Goal: Book appointment/travel/reservation

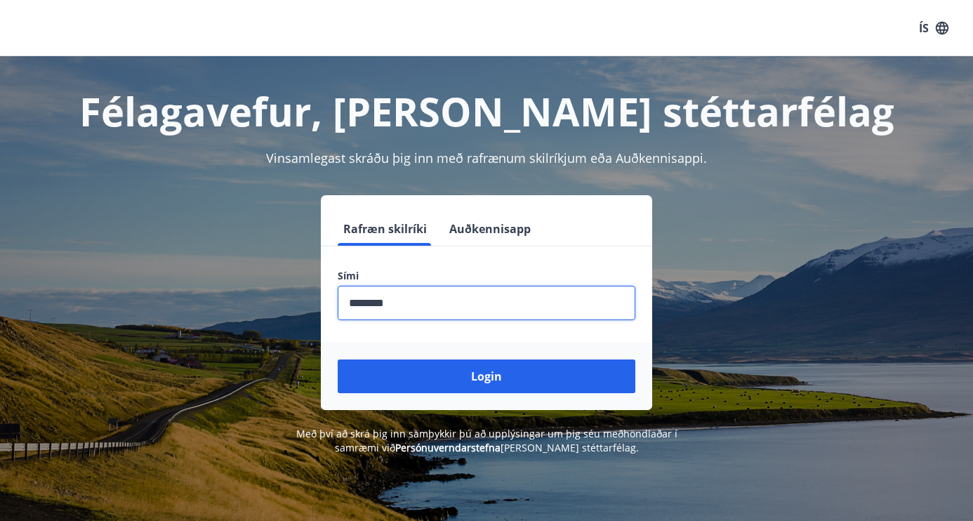
click at [487, 376] on button "Login" at bounding box center [487, 377] width 298 height 34
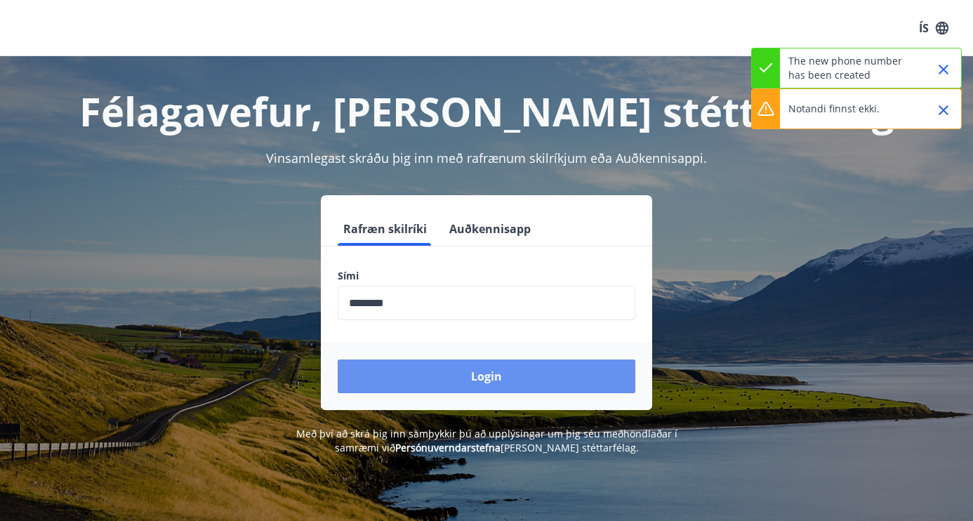
click at [530, 378] on button "Login" at bounding box center [487, 377] width 298 height 34
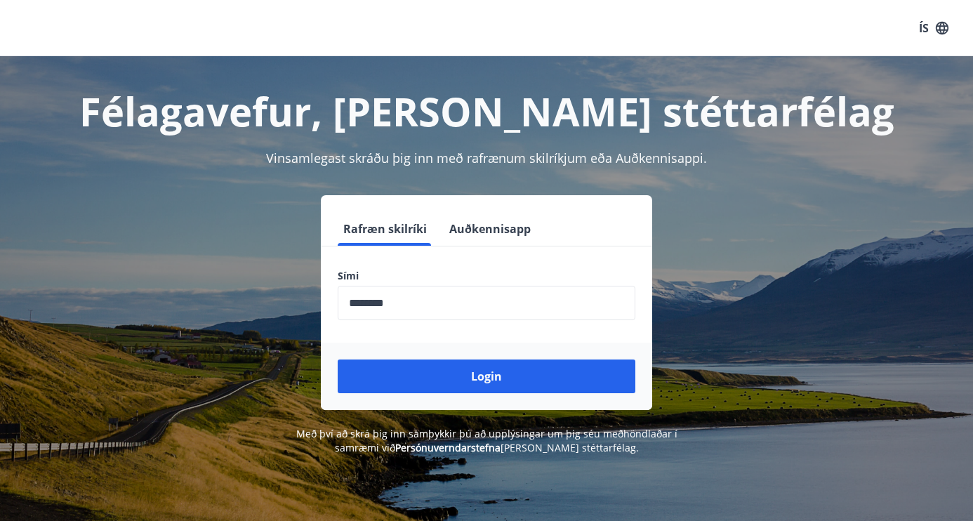
click at [539, 295] on input "phone" at bounding box center [487, 303] width 298 height 34
click at [535, 295] on input "phone" at bounding box center [487, 303] width 298 height 34
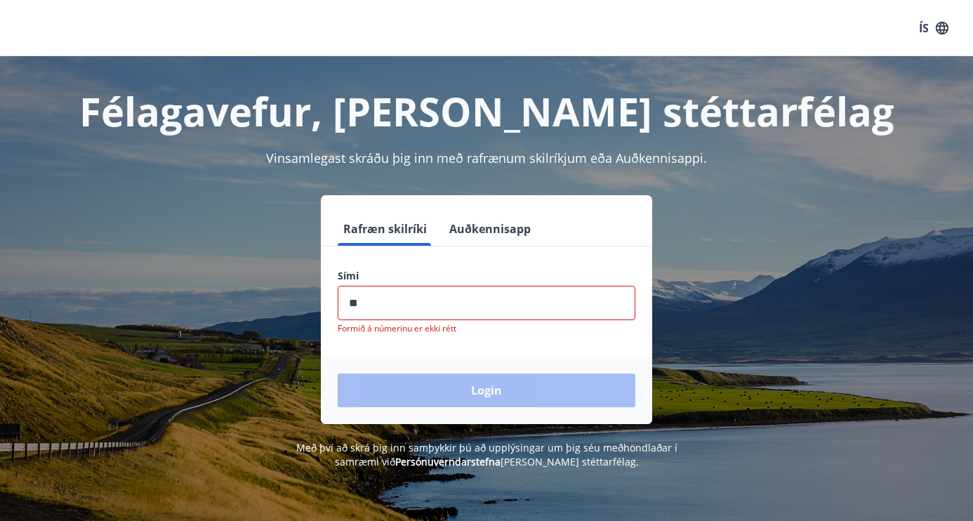
type input "*"
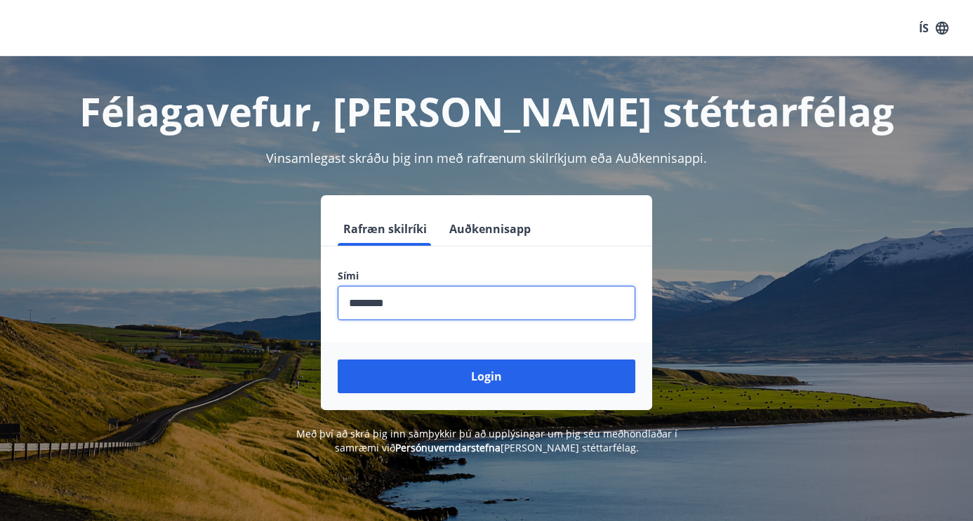
type input "********"
click at [552, 363] on button "Login" at bounding box center [487, 377] width 298 height 34
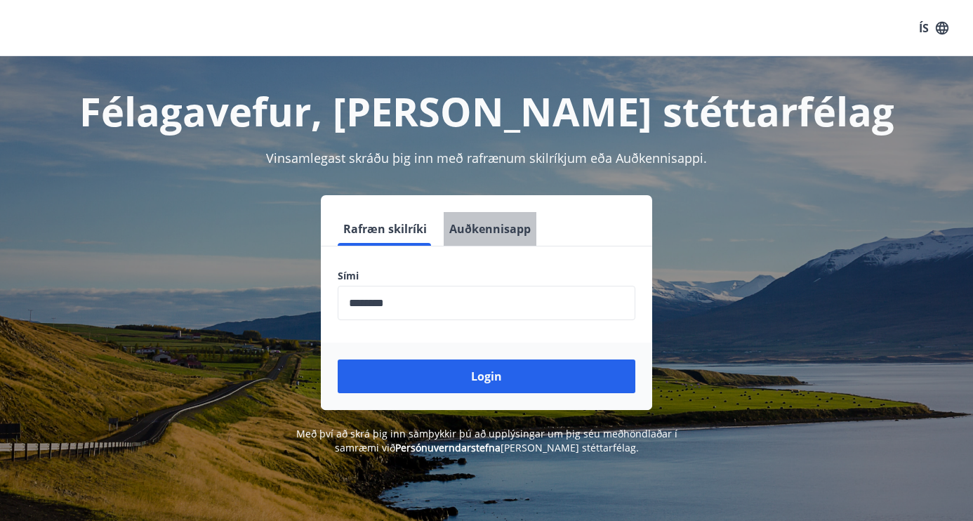
click at [513, 237] on button "Auðkennisapp" at bounding box center [490, 229] width 93 height 34
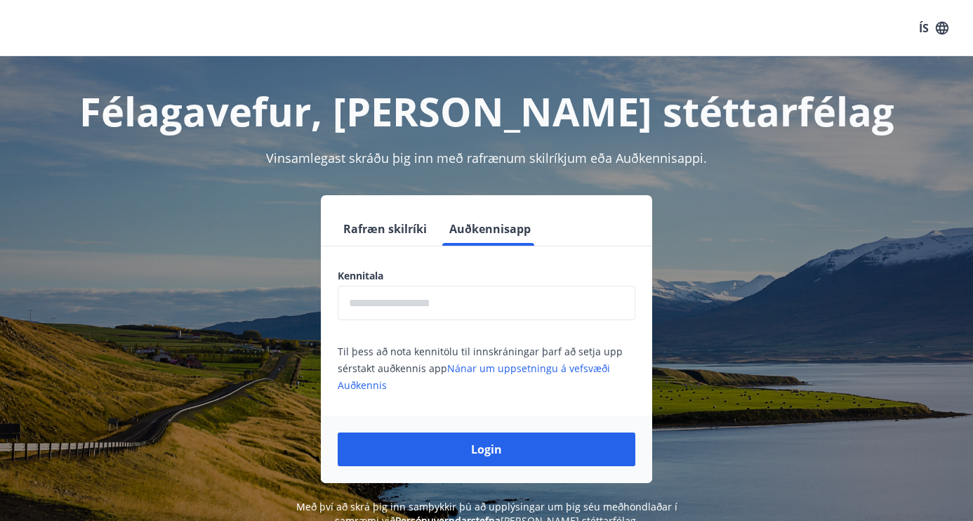
click at [492, 295] on input "text" at bounding box center [487, 303] width 298 height 34
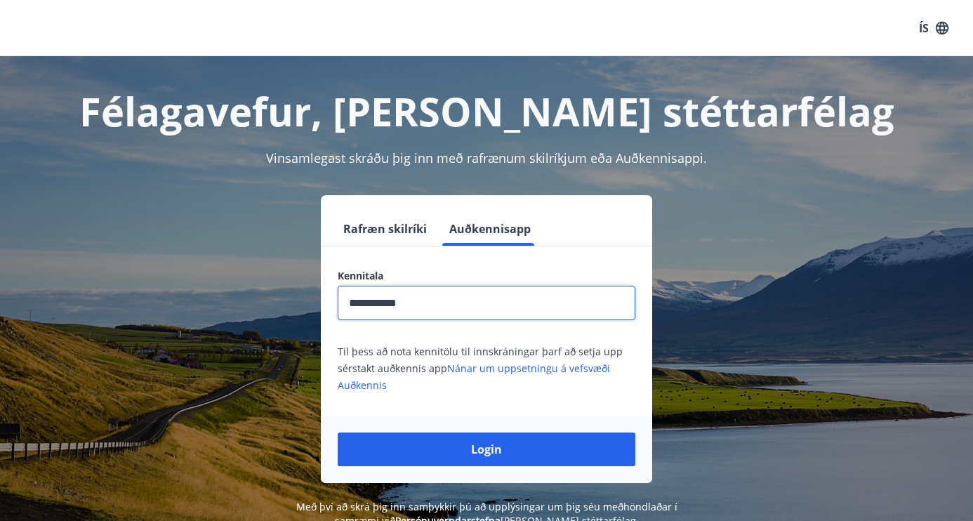
type input "**********"
click at [484, 445] on button "Login" at bounding box center [487, 450] width 298 height 34
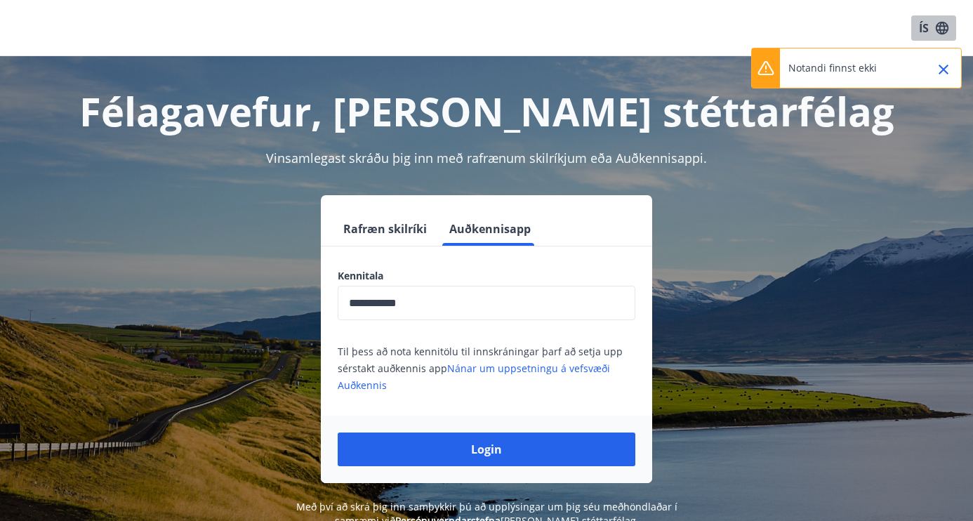
click at [926, 27] on button "ÍS" at bounding box center [933, 27] width 45 height 25
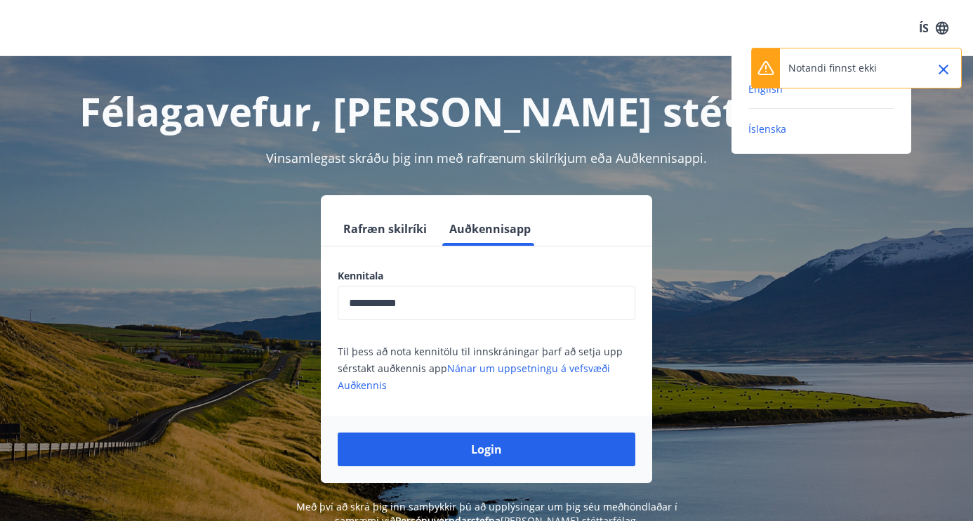
click at [772, 93] on span "English" at bounding box center [766, 88] width 34 height 13
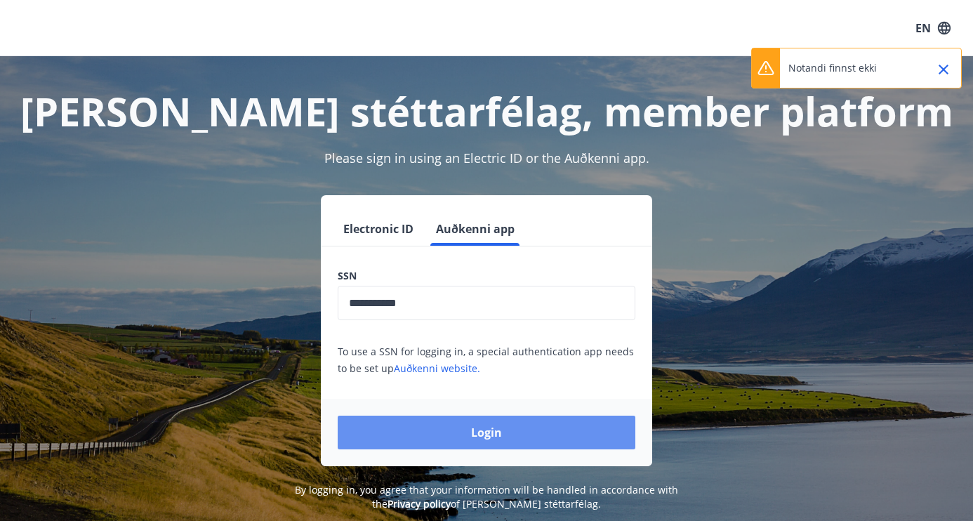
click at [489, 437] on button "Login" at bounding box center [487, 433] width 298 height 34
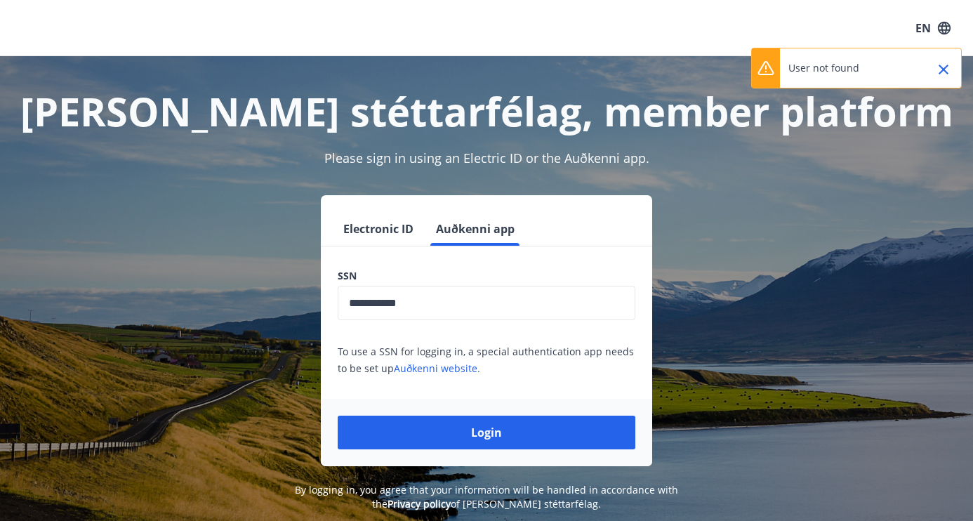
click at [399, 232] on button "Electronic ID" at bounding box center [378, 229] width 81 height 34
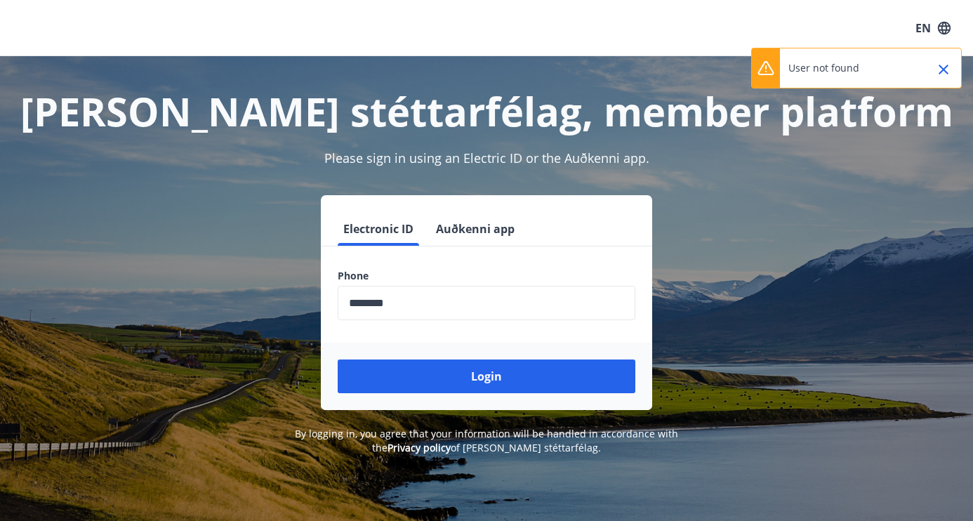
click at [450, 364] on button "Login" at bounding box center [487, 377] width 298 height 34
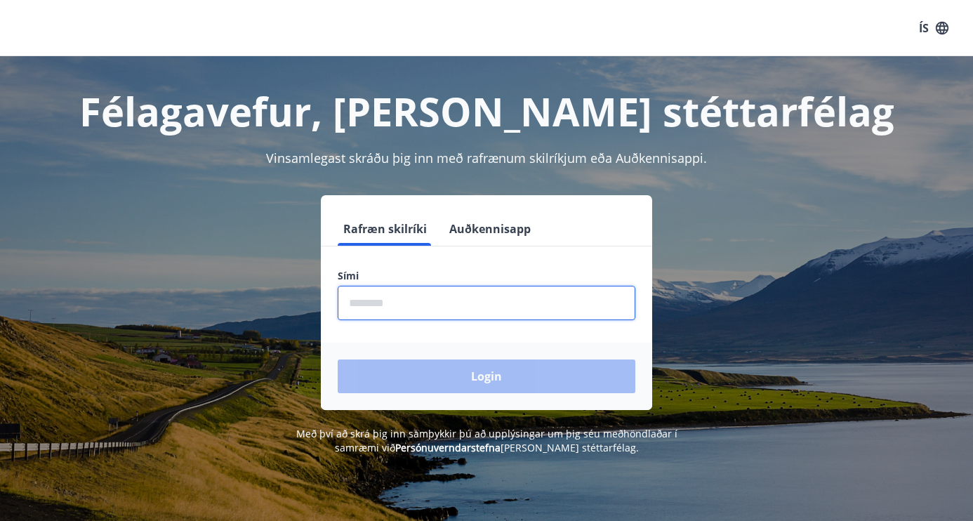
click at [502, 294] on input "phone" at bounding box center [487, 303] width 298 height 34
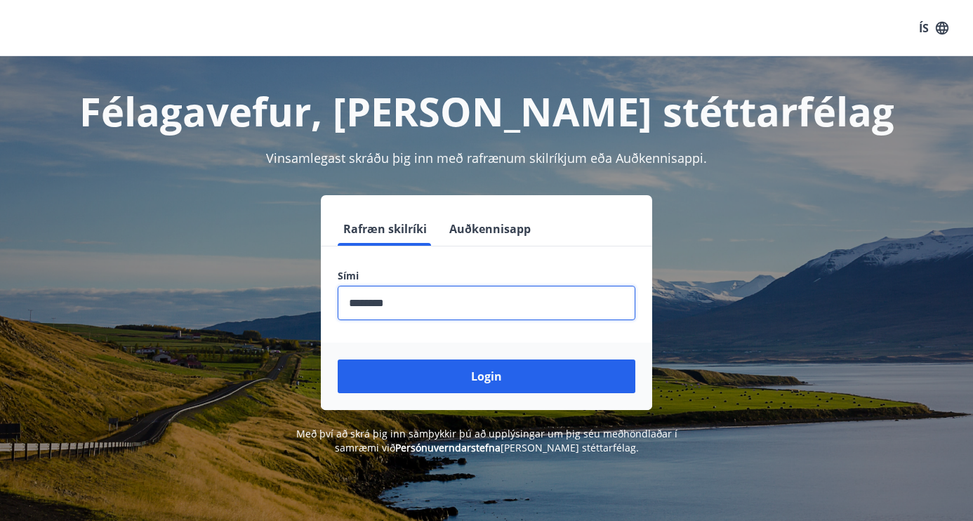
type input "********"
click at [487, 376] on button "Login" at bounding box center [487, 377] width 298 height 34
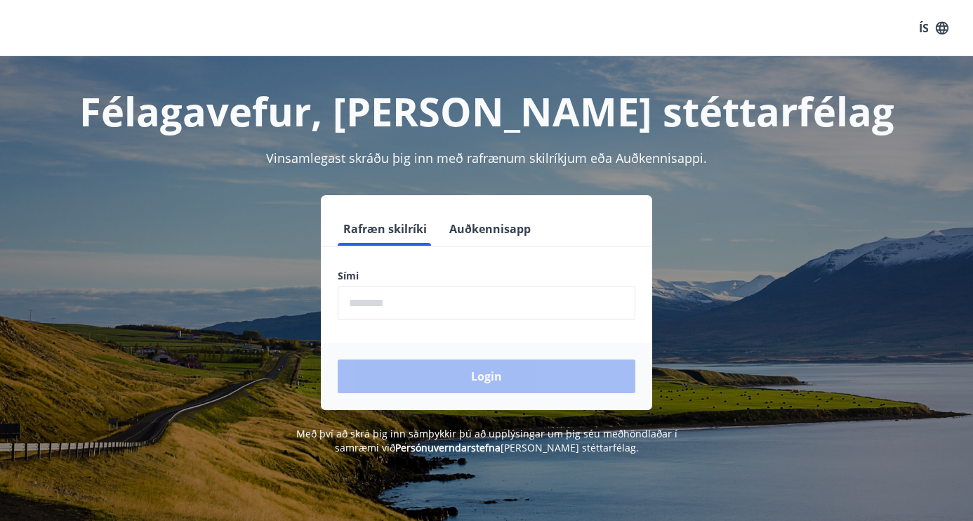
click at [535, 294] on input "phone" at bounding box center [487, 303] width 298 height 34
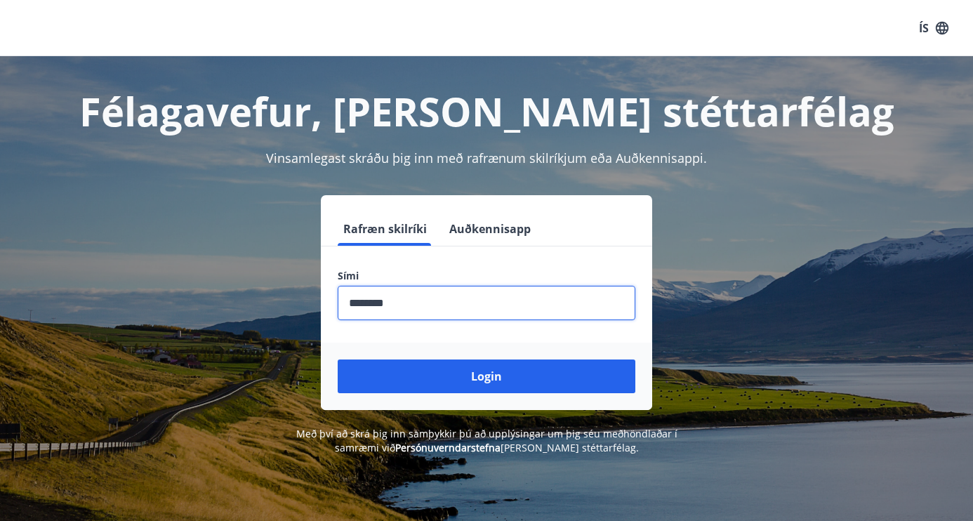
click at [487, 376] on button "Login" at bounding box center [487, 377] width 298 height 34
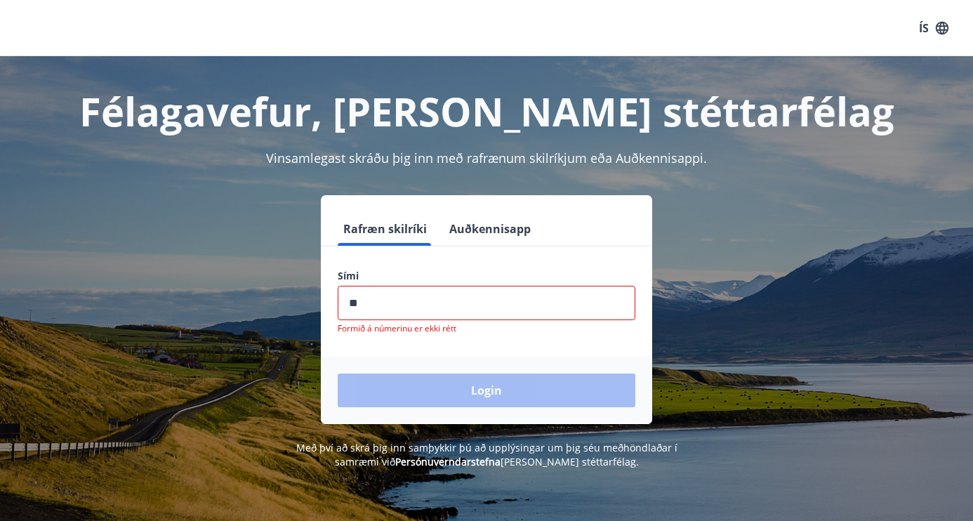
type input "*"
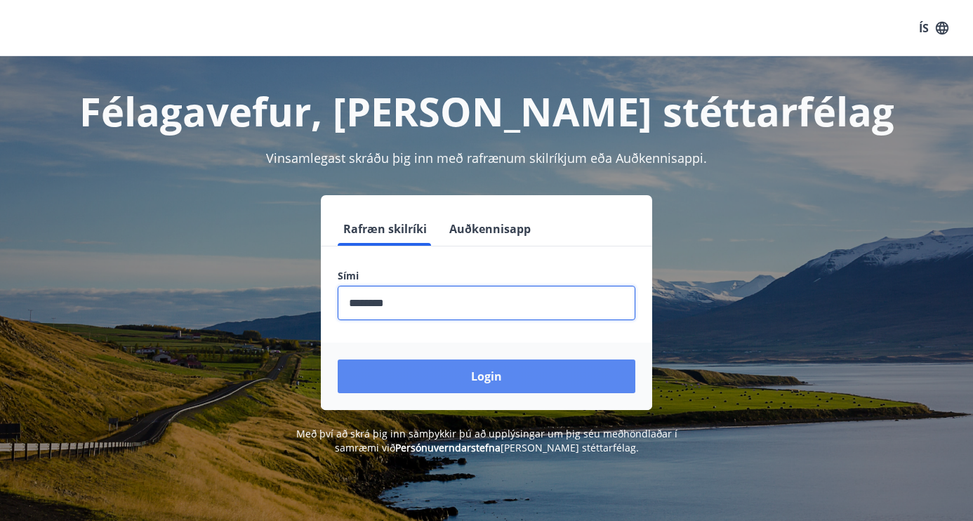
type input "********"
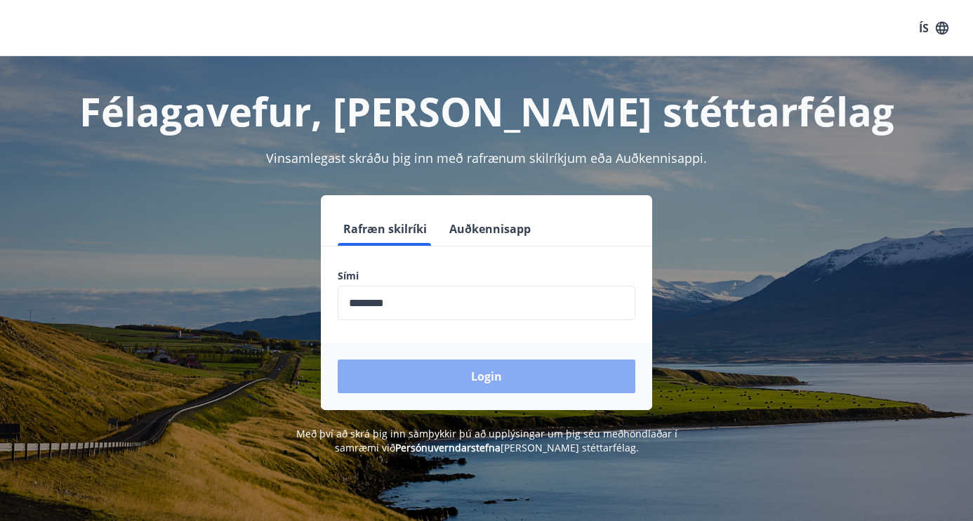
click at [501, 364] on button "Login" at bounding box center [487, 377] width 298 height 34
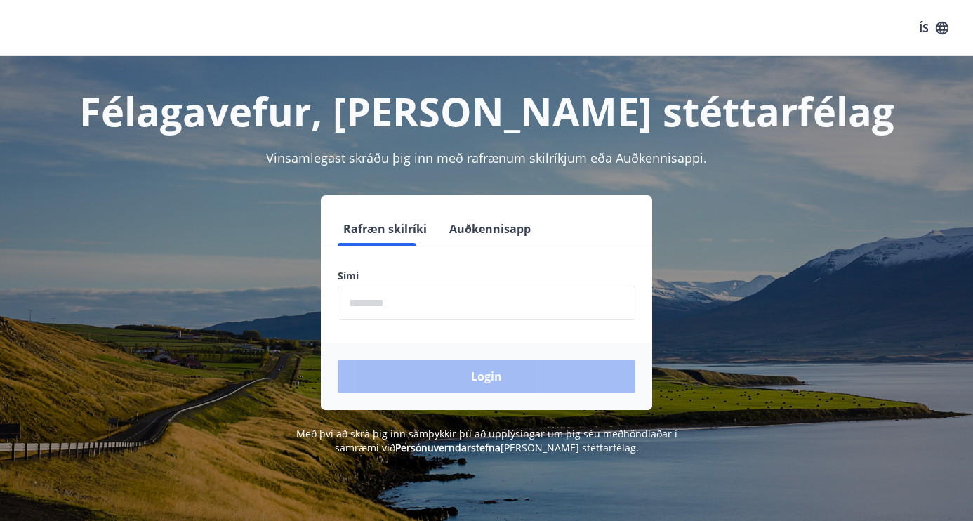
click at [450, 296] on input "phone" at bounding box center [487, 303] width 298 height 34
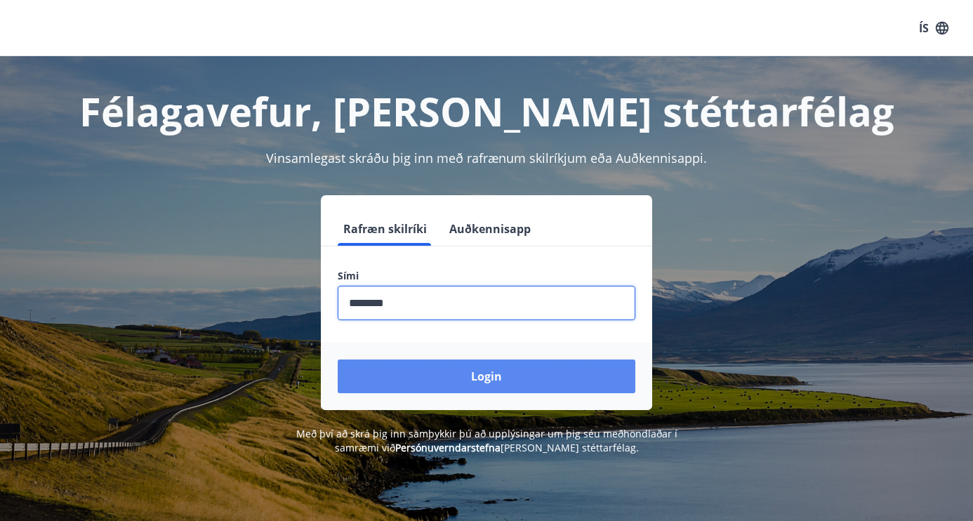
click at [466, 371] on button "Login" at bounding box center [487, 377] width 298 height 34
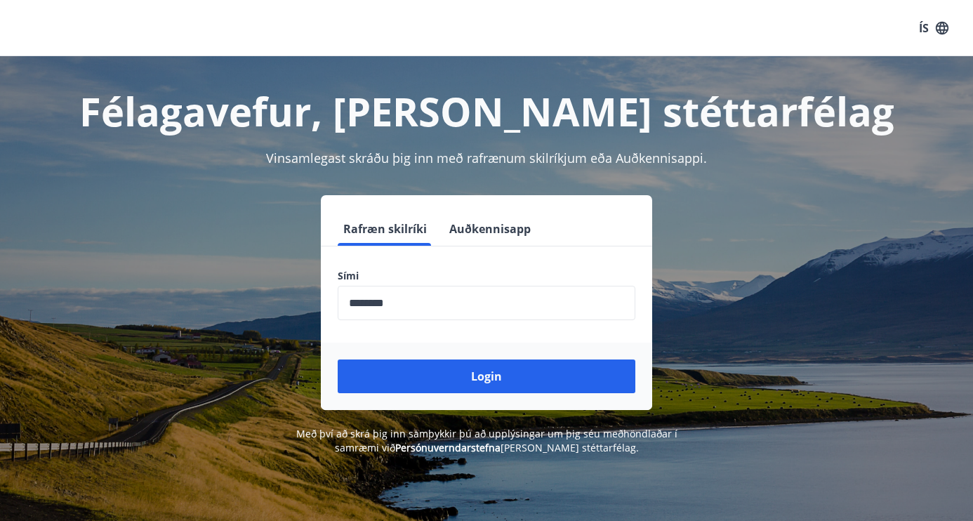
click at [374, 303] on input "phone" at bounding box center [487, 303] width 298 height 34
click at [369, 303] on input "phone" at bounding box center [487, 303] width 298 height 34
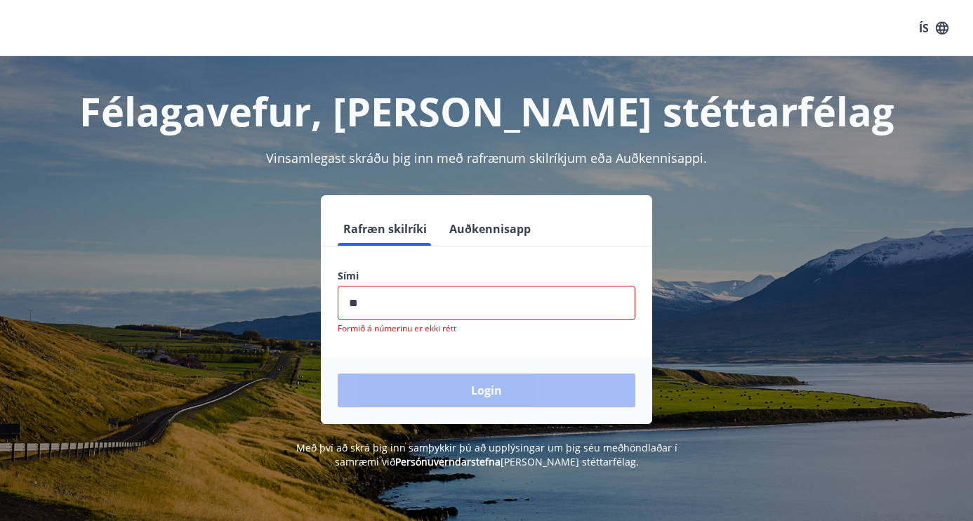
type input "*"
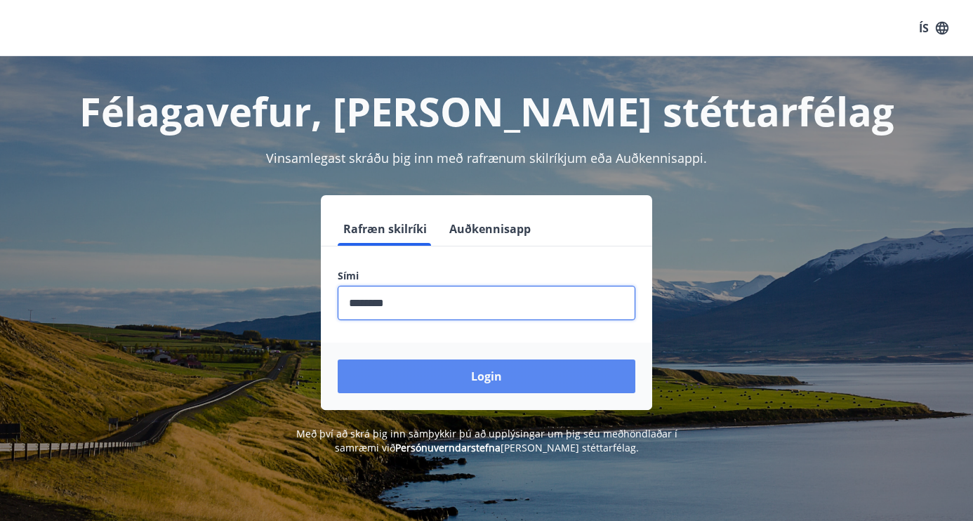
type input "********"
click at [395, 367] on button "Login" at bounding box center [487, 377] width 298 height 34
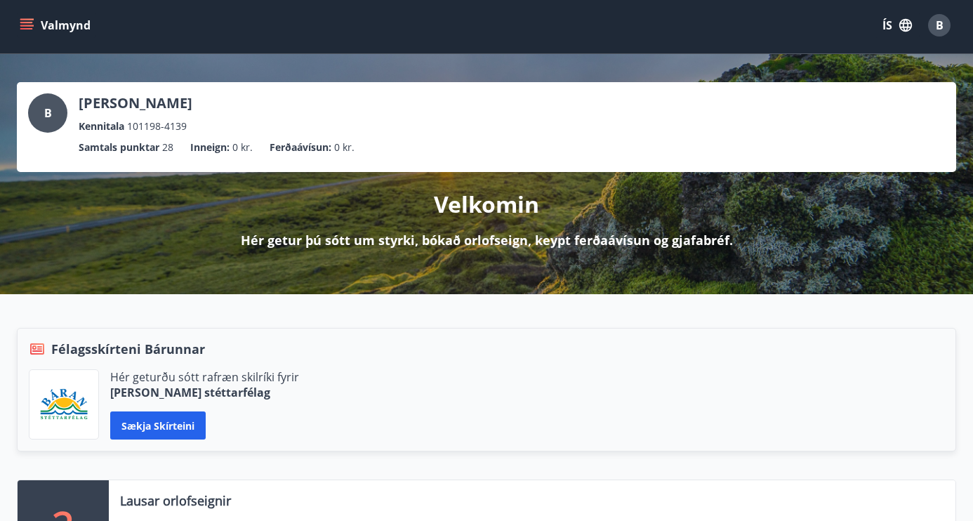
scroll to position [3, 0]
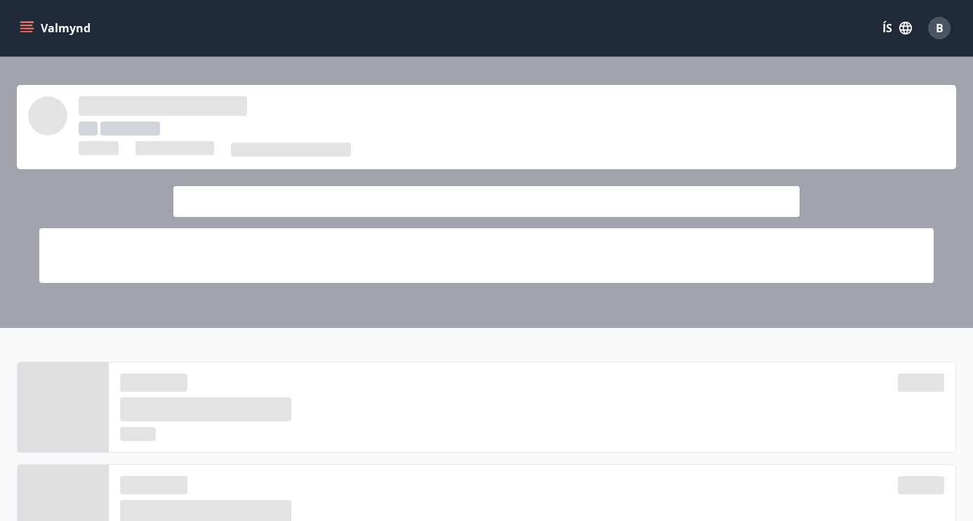
click at [72, 27] on button "Valmynd" at bounding box center [56, 27] width 79 height 25
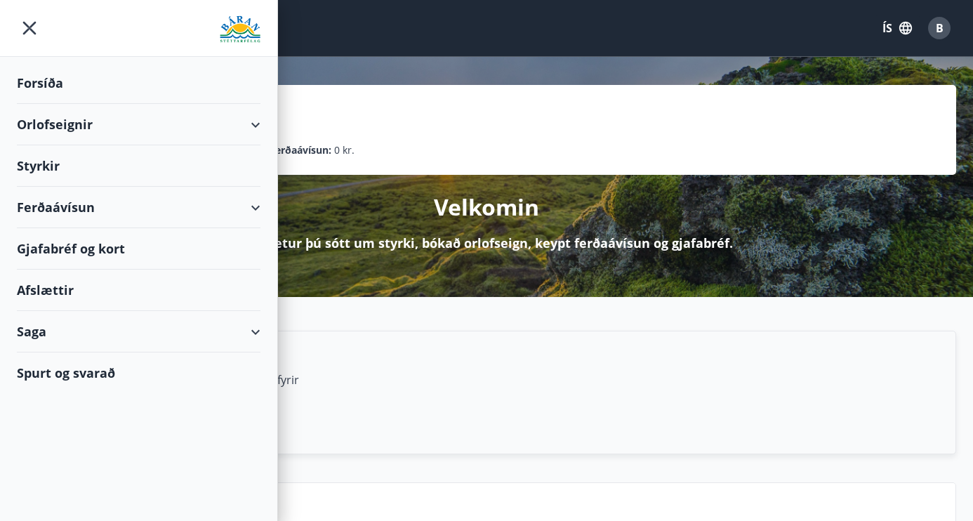
click at [456, 78] on div "B [PERSON_NAME] 101198-4139 Samtals punktar 28 Inneign : 0 kr. Ferðaávísun : 0 …" at bounding box center [486, 177] width 973 height 240
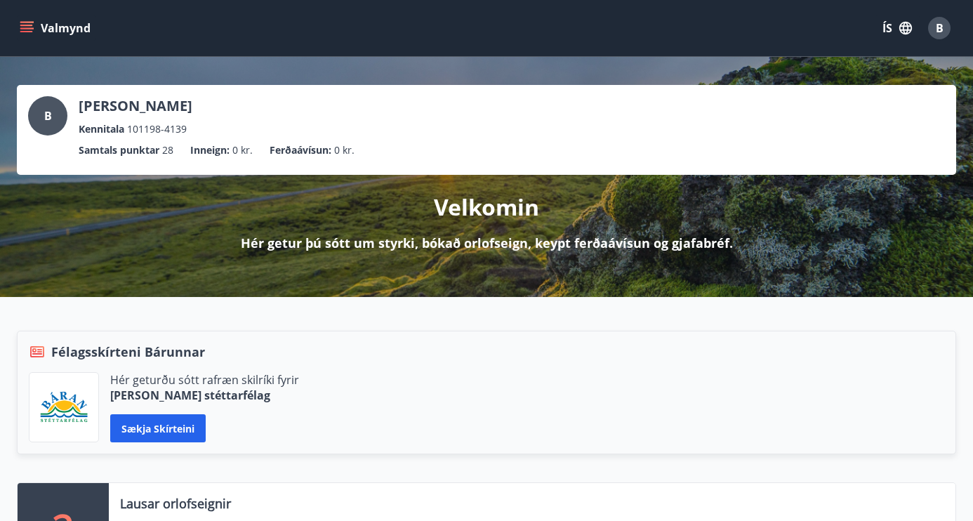
click at [876, 32] on button "ÍS" at bounding box center [897, 27] width 45 height 25
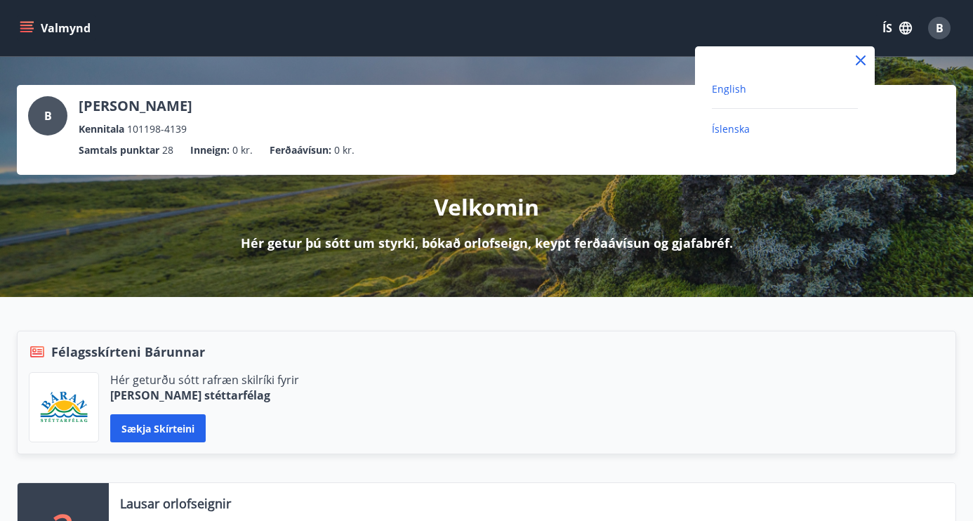
click at [735, 84] on span "English" at bounding box center [729, 88] width 34 height 13
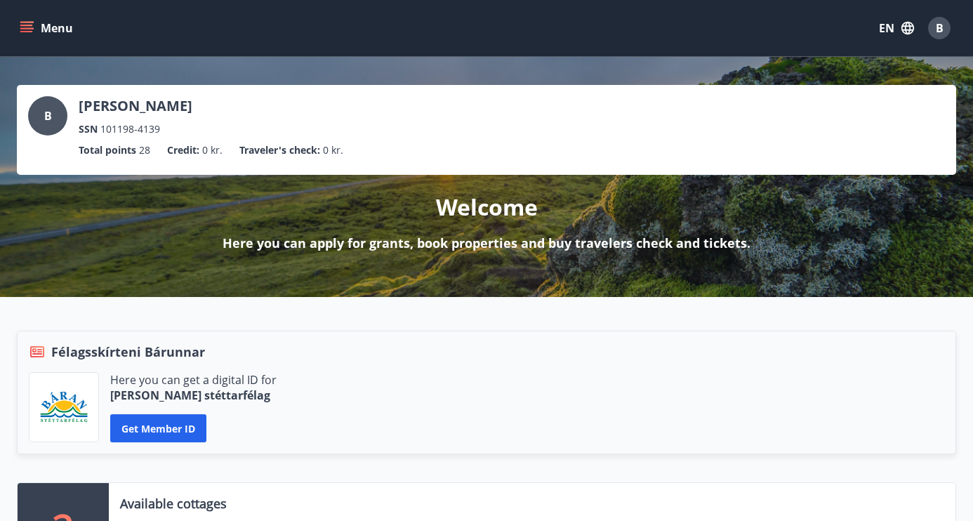
click at [34, 32] on button "Menu" at bounding box center [48, 27] width 62 height 25
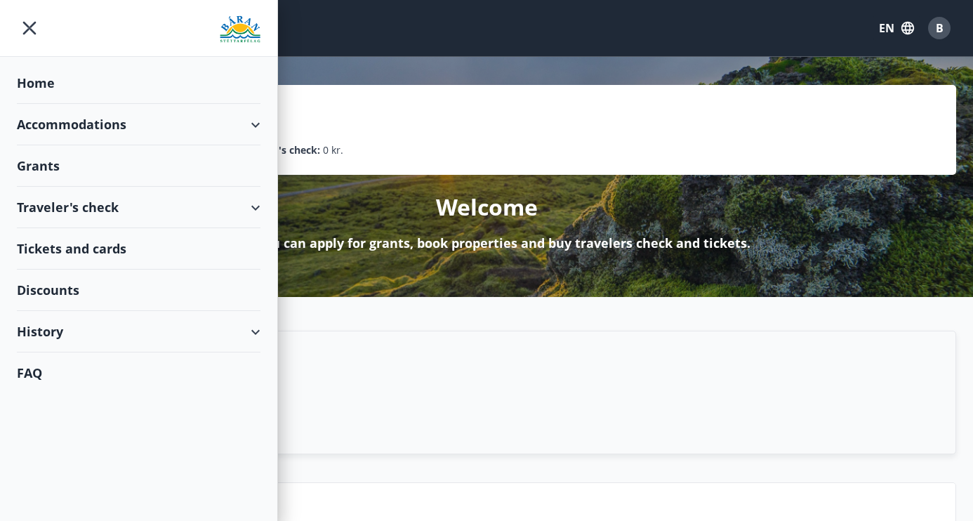
click at [88, 121] on div "Accommodations" at bounding box center [139, 124] width 244 height 41
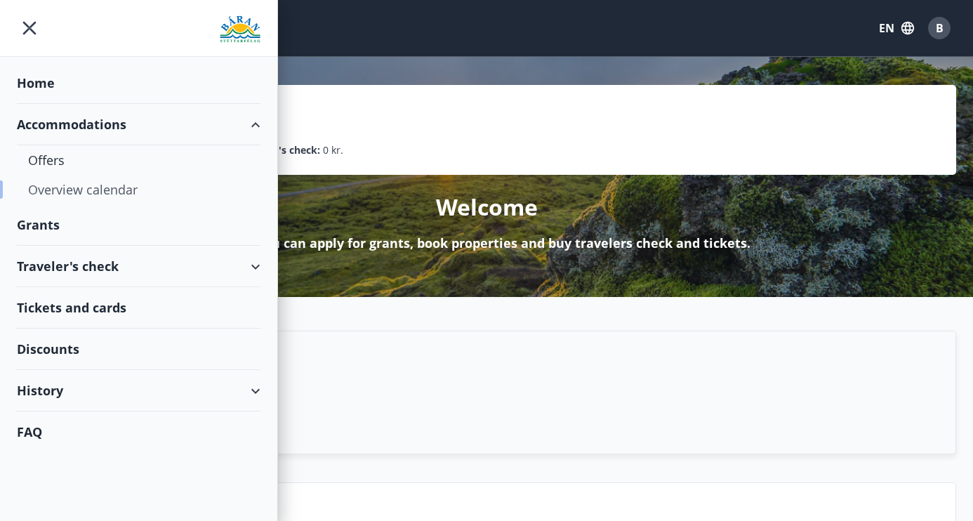
click at [65, 190] on div "Overview calendar" at bounding box center [138, 189] width 221 height 29
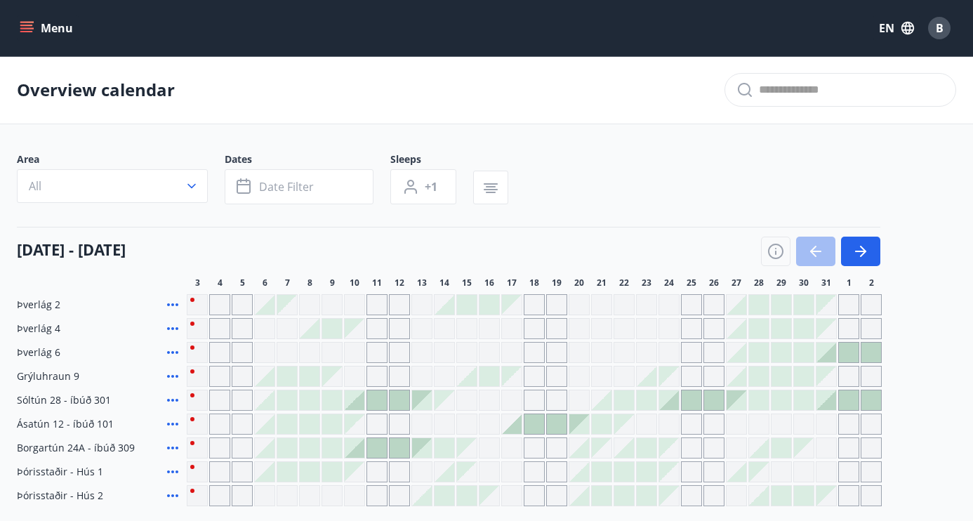
click at [264, 307] on div at bounding box center [265, 305] width 20 height 20
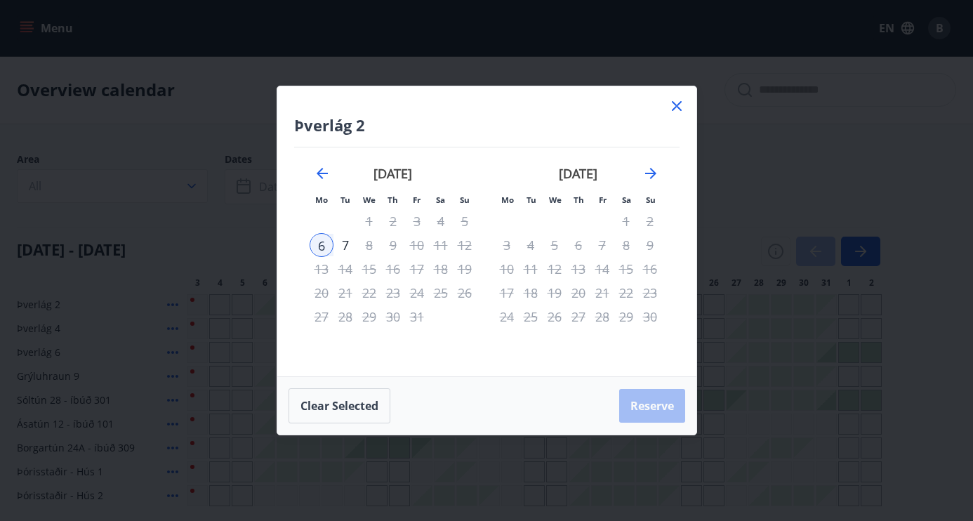
click at [676, 114] on div at bounding box center [677, 108] width 17 height 21
click at [676, 112] on icon at bounding box center [677, 106] width 17 height 17
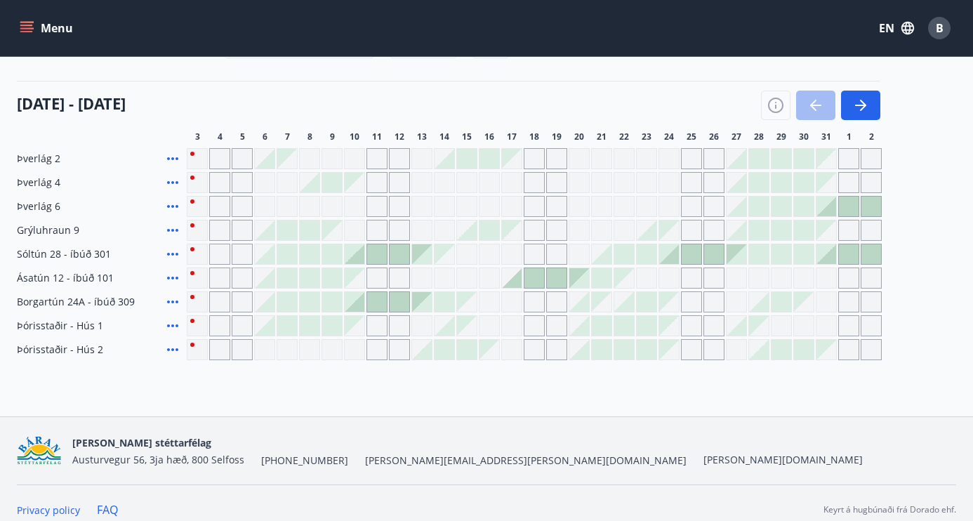
scroll to position [148, 0]
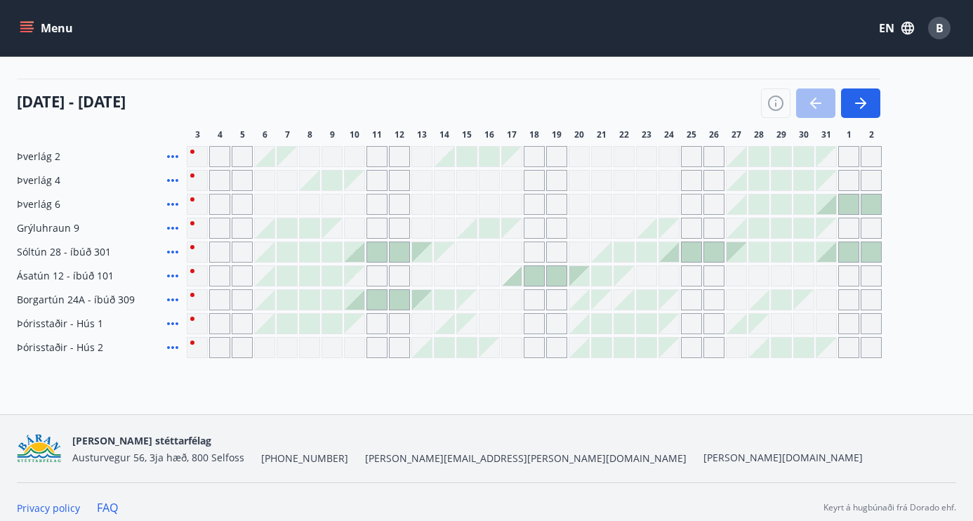
click at [62, 232] on span "Grýluhraun 9" at bounding box center [48, 228] width 62 height 14
click at [58, 230] on span "Grýluhraun 9" at bounding box center [48, 228] width 62 height 14
click at [67, 30] on button "Menu" at bounding box center [48, 27] width 62 height 25
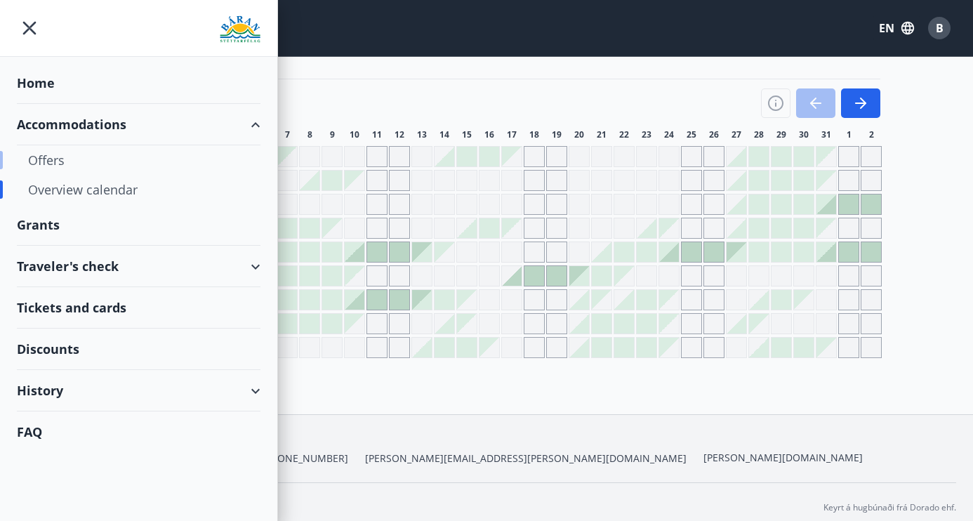
click at [53, 160] on div "Offers" at bounding box center [138, 159] width 221 height 29
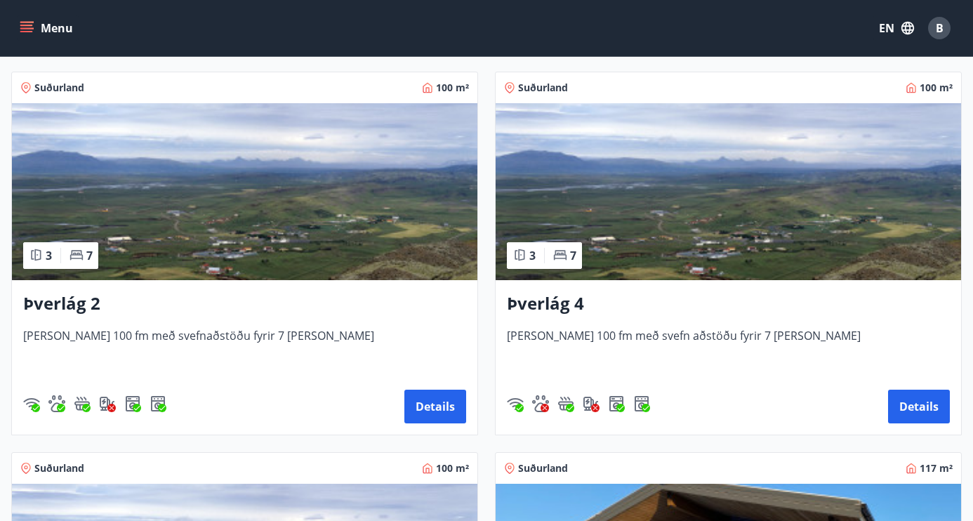
scroll to position [194, 0]
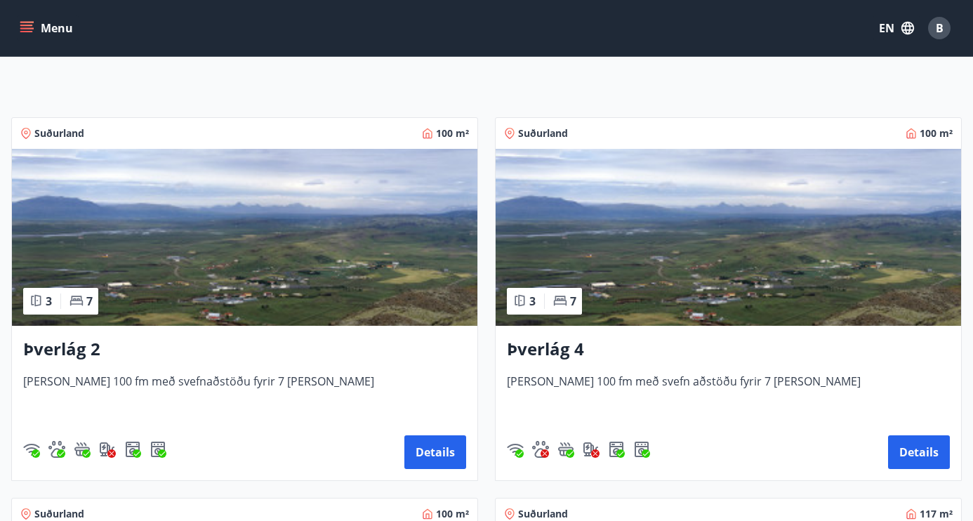
click at [70, 28] on button "Menu" at bounding box center [48, 27] width 62 height 25
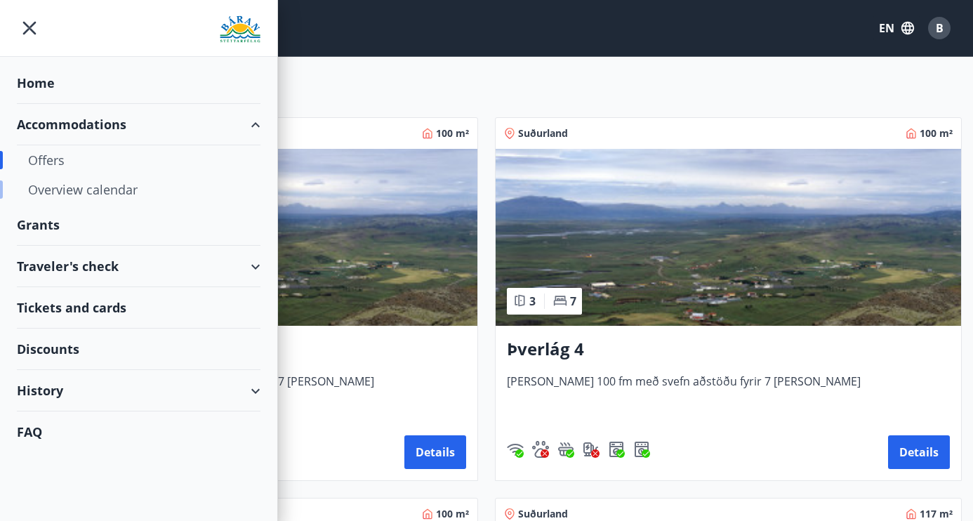
click at [62, 183] on div "Overview calendar" at bounding box center [138, 189] width 221 height 29
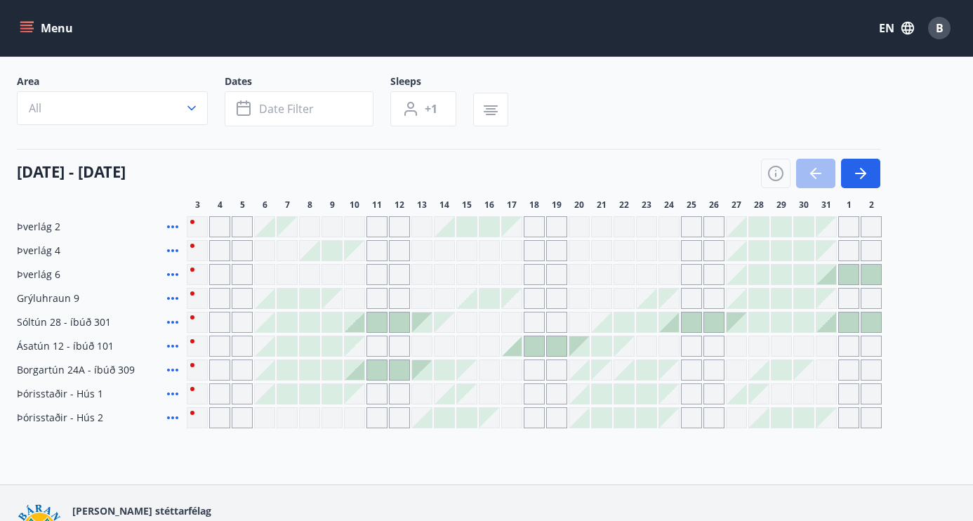
click at [219, 320] on div "Grey days are not available" at bounding box center [219, 322] width 21 height 21
click at [131, 247] on div "Þverlág 4" at bounding box center [99, 250] width 164 height 21
click at [267, 323] on div at bounding box center [265, 322] width 20 height 20
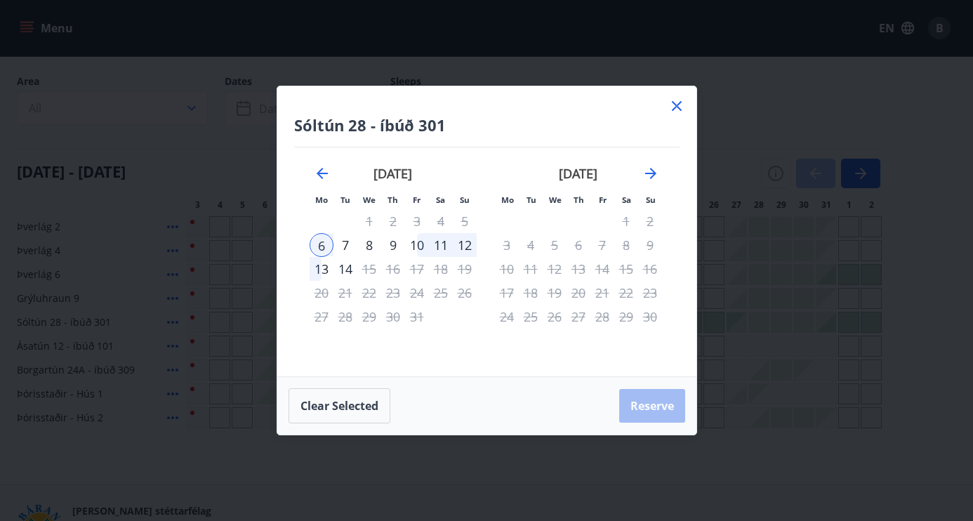
click at [676, 105] on icon at bounding box center [677, 106] width 10 height 10
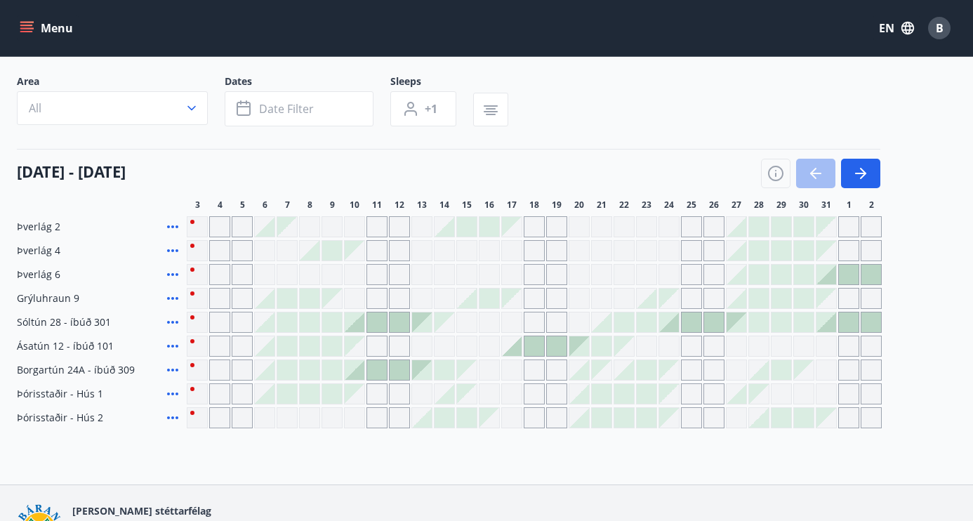
click at [269, 351] on div at bounding box center [265, 346] width 20 height 20
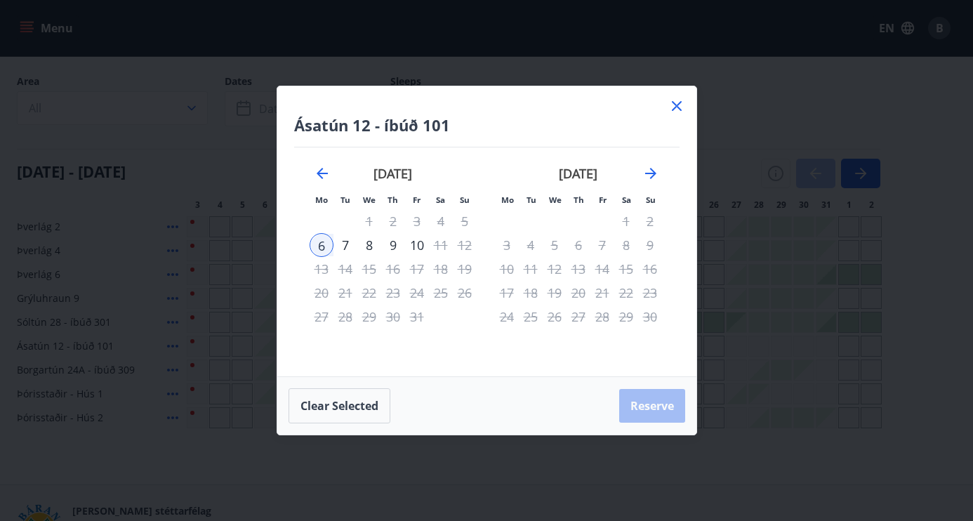
click at [673, 107] on icon at bounding box center [677, 106] width 17 height 17
